Goal: Find specific page/section: Find specific page/section

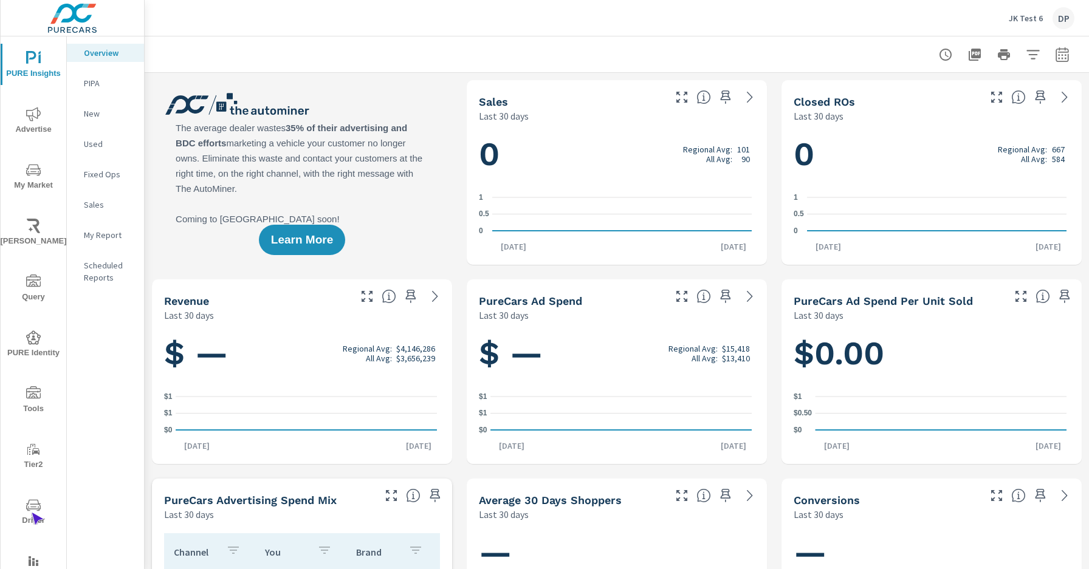
click at [31, 513] on span "Driver" at bounding box center [33, 513] width 58 height 30
